Goal: Task Accomplishment & Management: Manage account settings

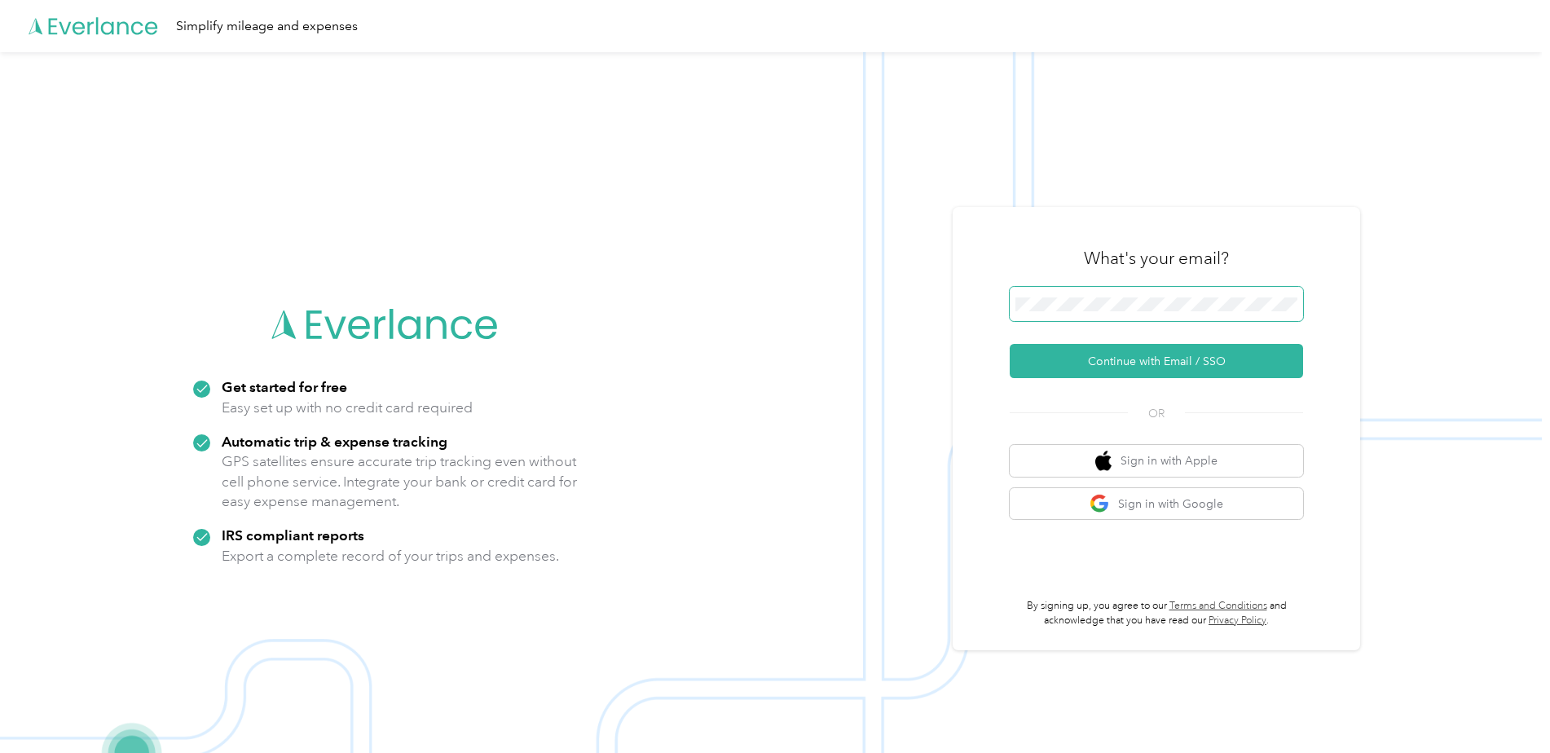
click at [1163, 318] on span at bounding box center [1155, 304] width 293 height 34
click at [1205, 368] on button "Continue with Email / SSO" at bounding box center [1155, 361] width 293 height 34
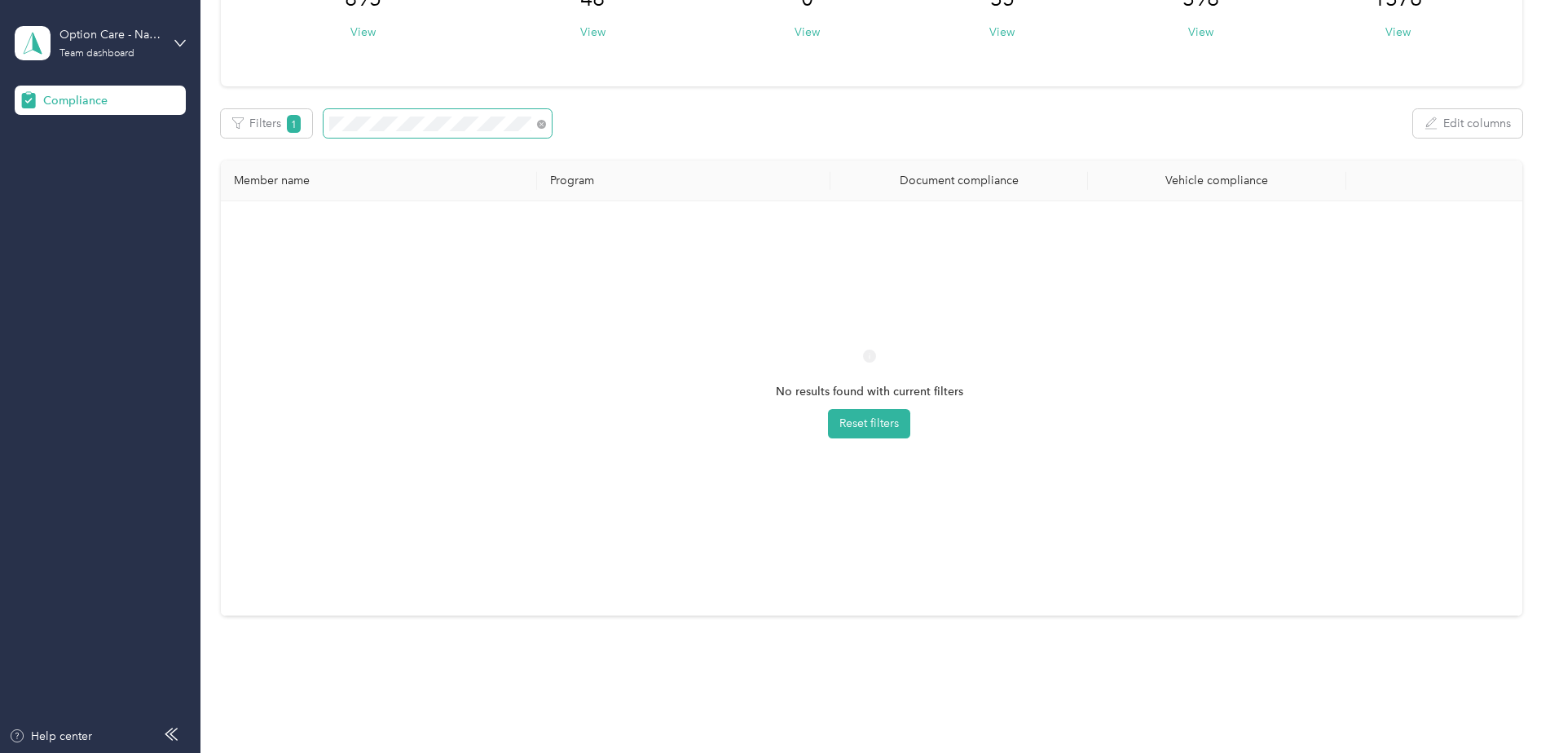
scroll to position [163, 0]
click at [520, 131] on span at bounding box center [437, 122] width 228 height 29
click at [397, 237] on div "No results found with current filters Reset filters" at bounding box center [869, 407] width 1271 height 388
click at [297, 108] on div "Filters 1 Edit columns" at bounding box center [871, 122] width 1301 height 29
click at [182, 41] on icon at bounding box center [179, 42] width 11 height 11
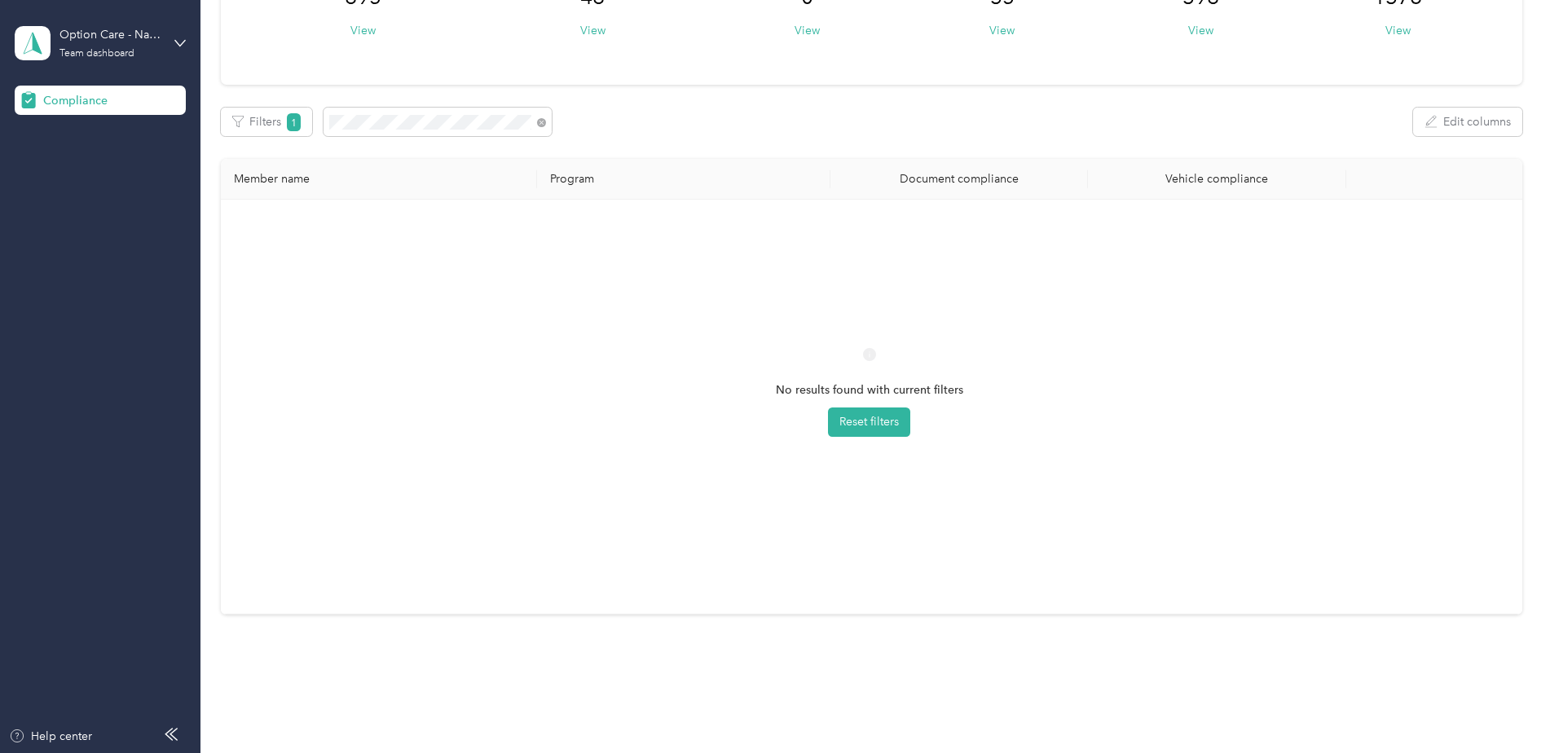
click at [123, 182] on div "You’re signed in as [EMAIL_ADDRESS][DOMAIN_NAME] Team dashboard Log out" at bounding box center [186, 133] width 343 height 130
click at [182, 46] on icon at bounding box center [179, 42] width 11 height 11
click at [109, 171] on div "Log out" at bounding box center [186, 170] width 320 height 29
